Goal: Task Accomplishment & Management: Manage account settings

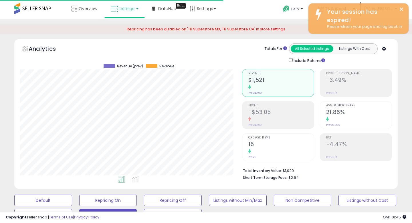
scroll to position [0, 100]
